Goal: Navigation & Orientation: Go to known website

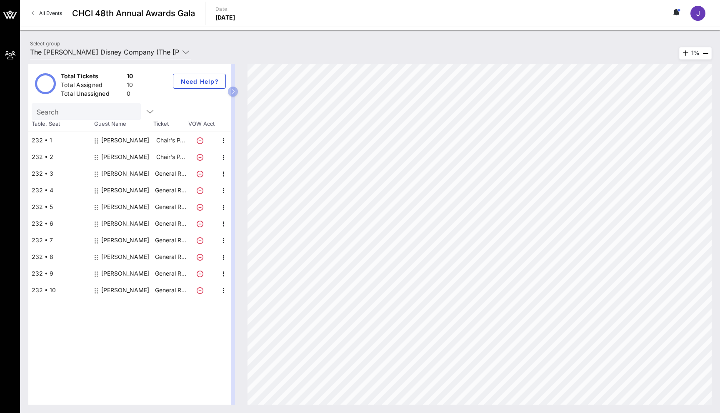
click at [95, 173] on icon at bounding box center [96, 174] width 3 height 7
